Goal: Task Accomplishment & Management: Manage account settings

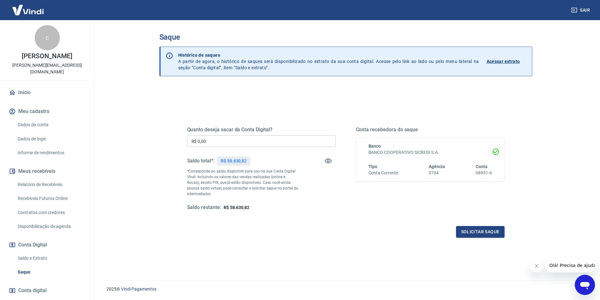
click at [231, 139] on input "R$ 0,00" at bounding box center [261, 141] width 149 height 12
type input "R$ 58.000,00"
click at [481, 232] on button "Solicitar saque" at bounding box center [480, 232] width 48 height 12
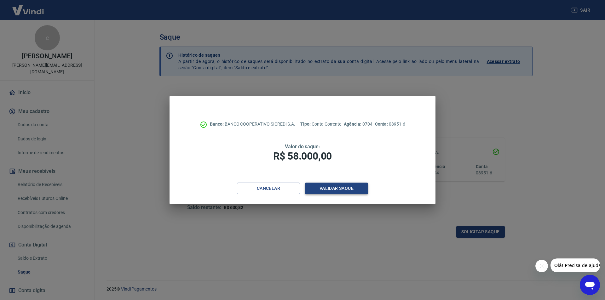
click at [332, 185] on button "Validar saque" at bounding box center [336, 189] width 63 height 12
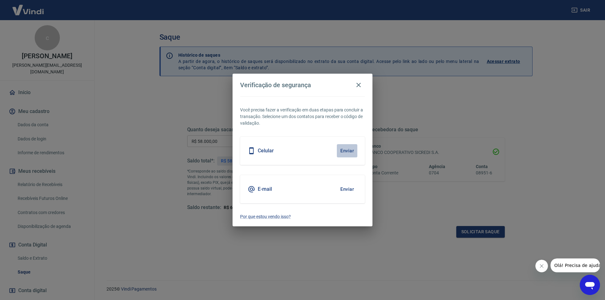
click at [349, 153] on button "Enviar" at bounding box center [347, 150] width 20 height 13
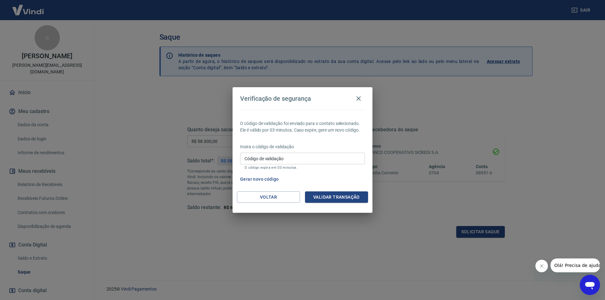
click at [267, 161] on input "Código de validação" at bounding box center [302, 159] width 125 height 12
type input "203732"
click at [318, 199] on button "Validar transação" at bounding box center [336, 197] width 63 height 12
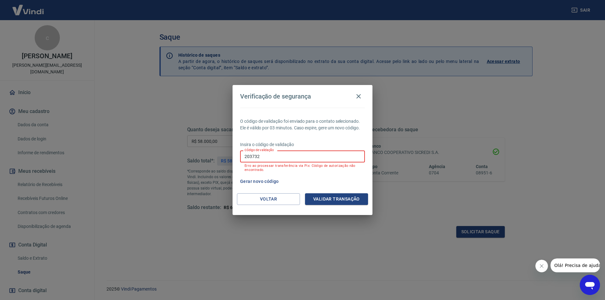
drag, startPoint x: 270, startPoint y: 155, endPoint x: 215, endPoint y: 155, distance: 54.8
click at [215, 155] on div "Verificação de segurança O código de validação foi enviado para o contato selec…" at bounding box center [302, 150] width 605 height 300
drag, startPoint x: 273, startPoint y: 169, endPoint x: 272, endPoint y: 165, distance: 4.1
click at [273, 169] on p "Erro ao processar transferência via Pix: Código de autorização não encontrado." at bounding box center [302, 168] width 116 height 8
click at [270, 153] on input "Código de validação" at bounding box center [302, 157] width 125 height 12
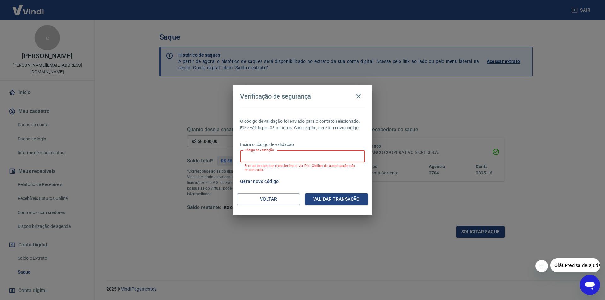
click at [271, 154] on input "Código de validação" at bounding box center [302, 157] width 125 height 12
click at [273, 154] on input "Código de validação" at bounding box center [302, 157] width 125 height 12
click at [361, 96] on icon "button" at bounding box center [359, 97] width 8 height 8
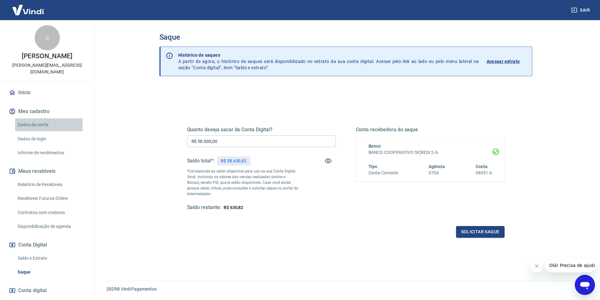
click at [42, 119] on link "Dados da conta" at bounding box center [50, 124] width 71 height 13
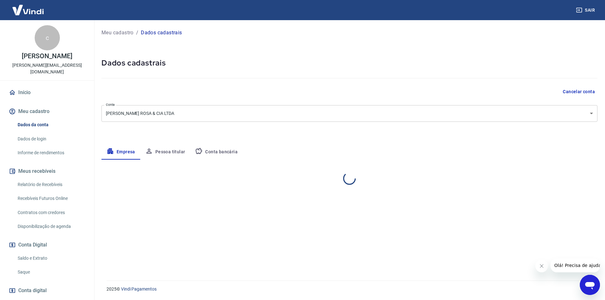
select select "PR"
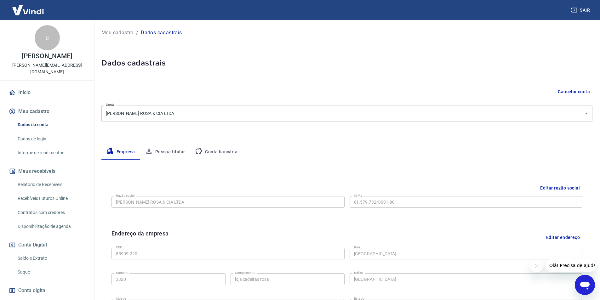
scroll to position [31, 0]
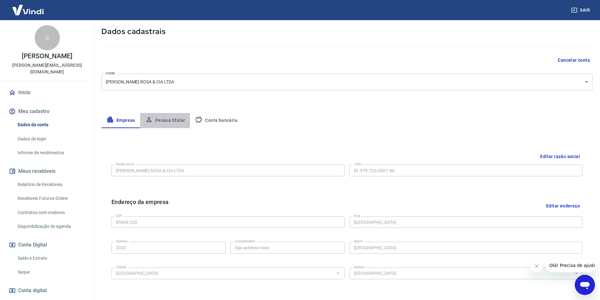
click at [163, 121] on button "Pessoa titular" at bounding box center [165, 120] width 50 height 15
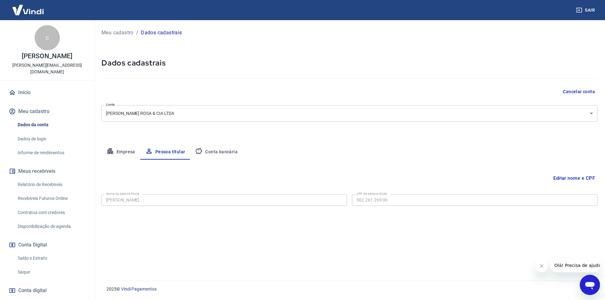
click at [542, 267] on icon "Fechar mensagem da empresa" at bounding box center [541, 266] width 5 height 5
click at [127, 151] on button "Empresa" at bounding box center [120, 152] width 39 height 15
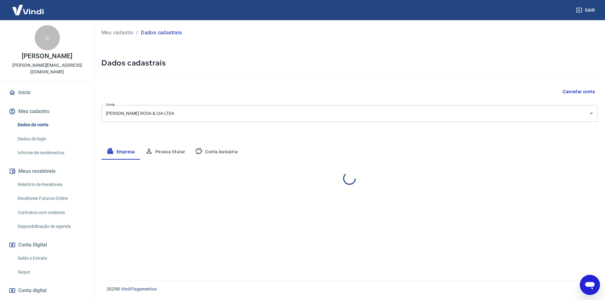
select select "PR"
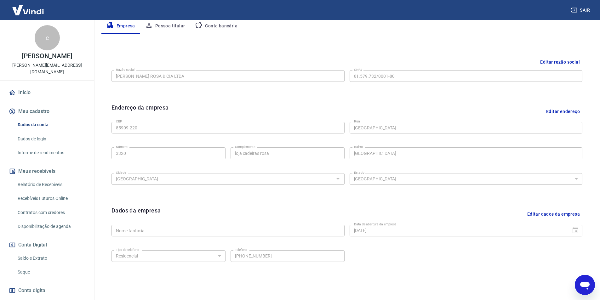
scroll to position [31, 0]
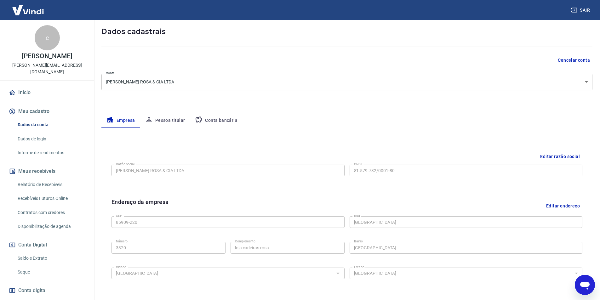
click at [221, 120] on button "Conta bancária" at bounding box center [216, 120] width 53 height 15
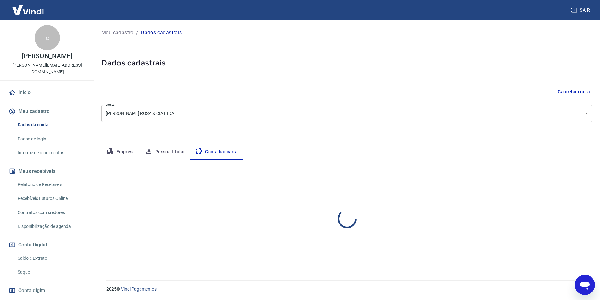
scroll to position [0, 0]
select select "1"
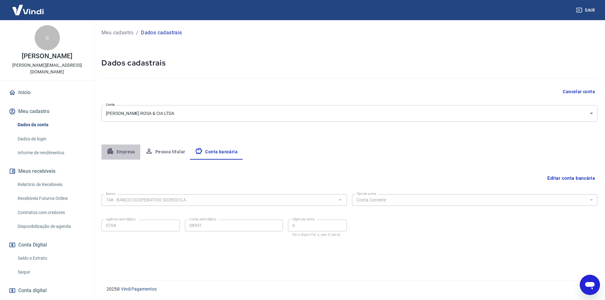
click at [125, 152] on button "Empresa" at bounding box center [120, 152] width 39 height 15
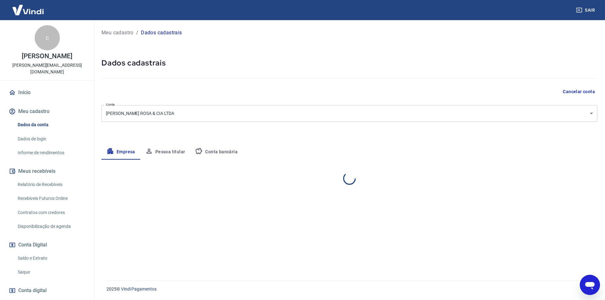
select select "PR"
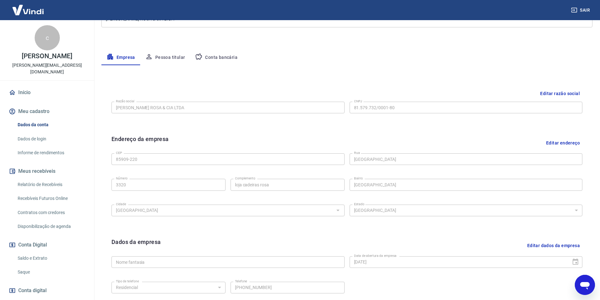
scroll to position [154, 0]
